Goal: Find specific page/section: Find specific page/section

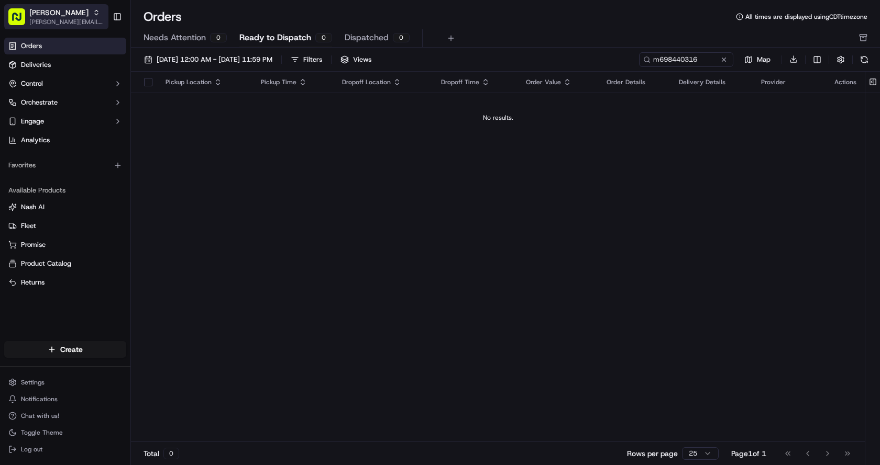
click at [48, 7] on span "[PERSON_NAME]" at bounding box center [58, 12] width 59 height 10
click at [93, 13] on icon "button" at bounding box center [96, 12] width 7 height 7
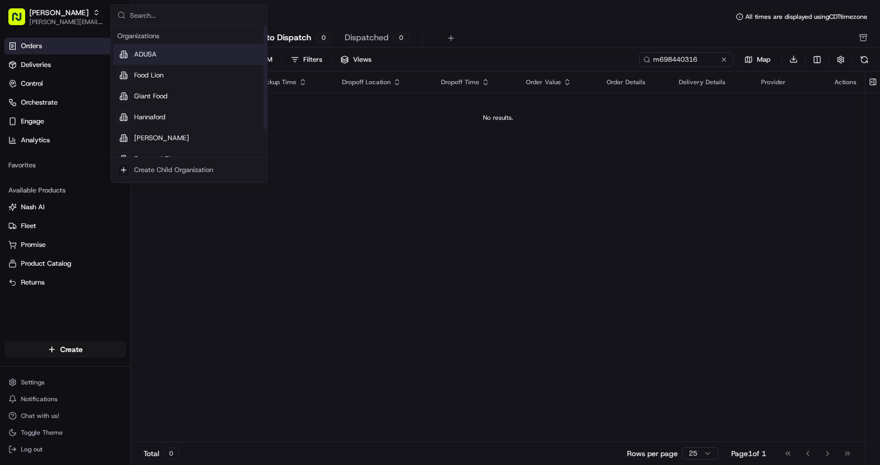
click at [136, 52] on span "ADUSA" at bounding box center [145, 54] width 23 height 9
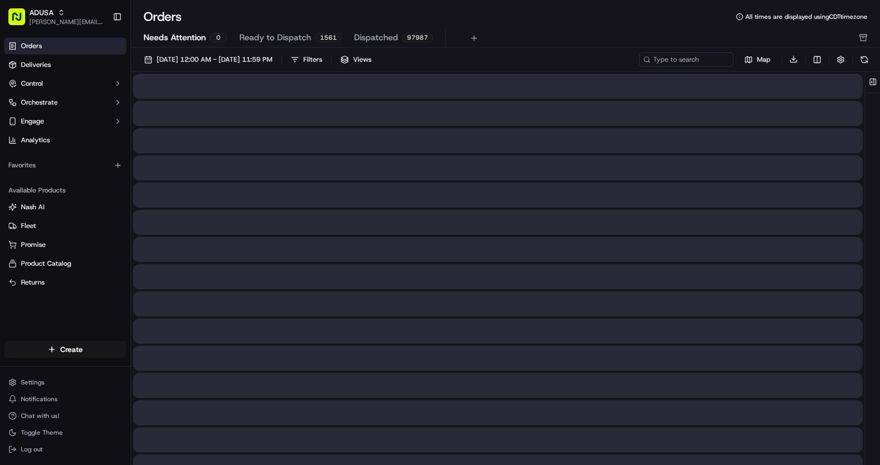
click at [162, 37] on span "Needs Attention" at bounding box center [174, 37] width 62 height 13
click at [269, 38] on span "Ready to Dispatch" at bounding box center [275, 37] width 72 height 13
click at [368, 39] on span "Dispatched" at bounding box center [376, 37] width 44 height 13
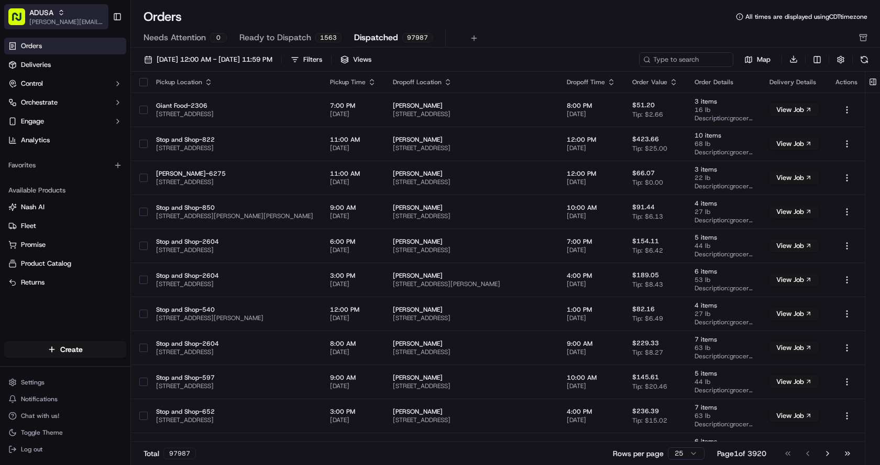
click at [60, 12] on icon "button" at bounding box center [61, 11] width 3 height 2
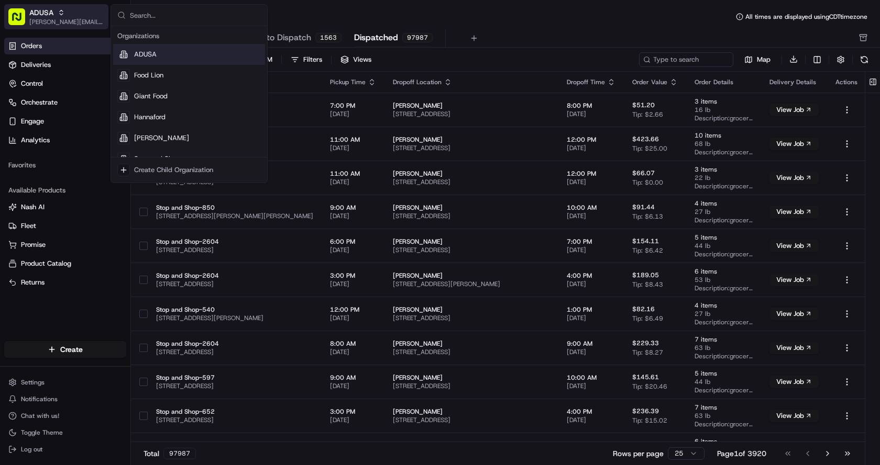
click at [60, 12] on icon "button" at bounding box center [61, 11] width 3 height 2
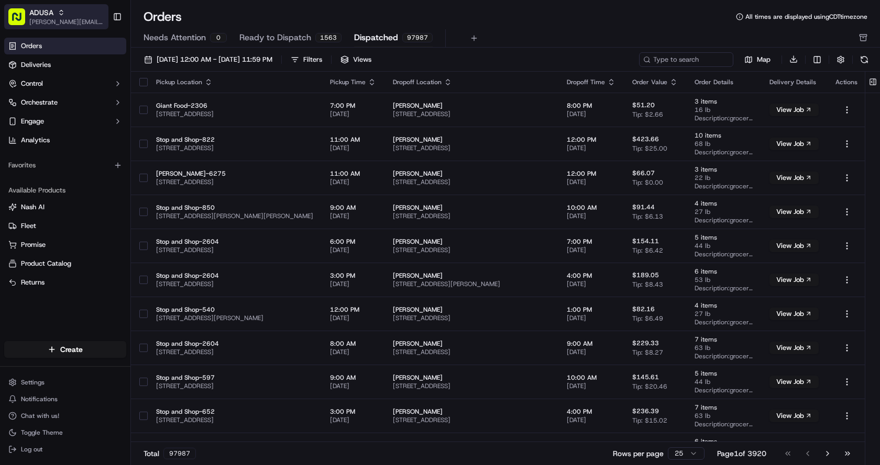
click at [60, 12] on icon "button" at bounding box center [61, 11] width 3 height 2
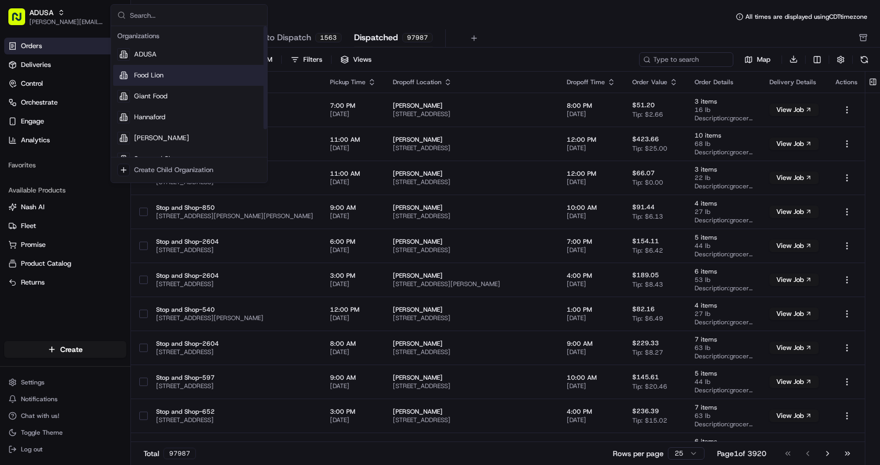
click at [147, 75] on span "Food Lion" at bounding box center [148, 75] width 29 height 9
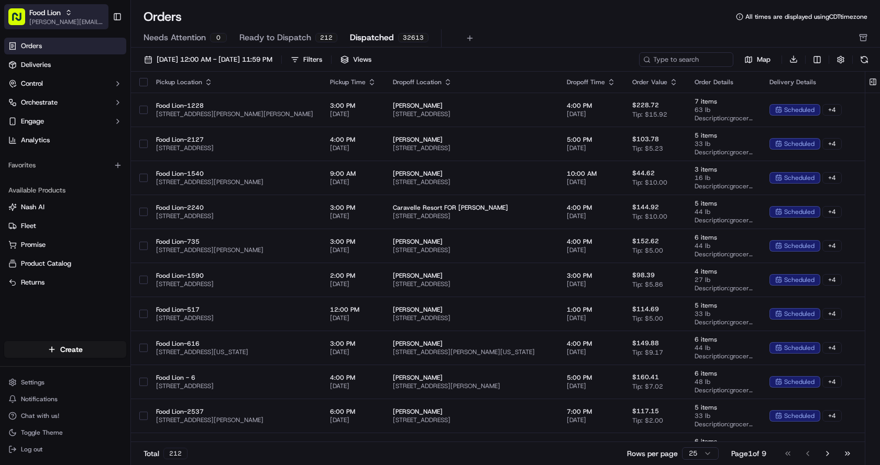
click at [70, 10] on icon "button" at bounding box center [68, 11] width 3 height 2
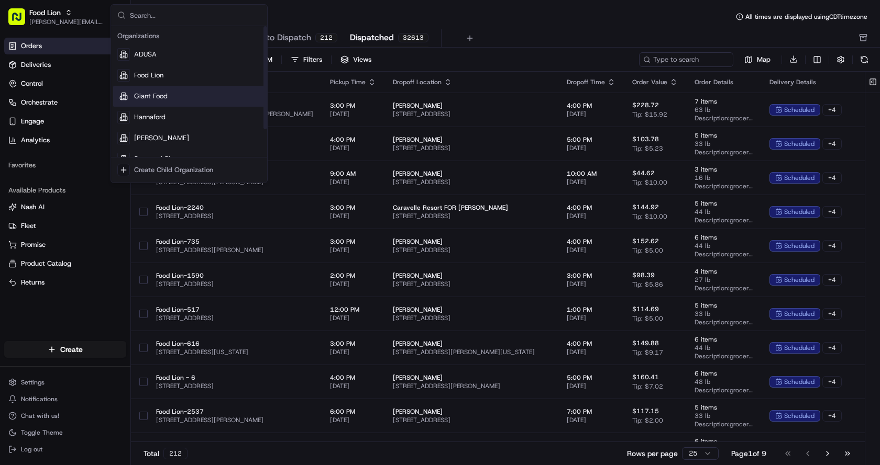
click at [141, 93] on span "Giant Food" at bounding box center [151, 96] width 34 height 9
